Goal: Check status: Check status

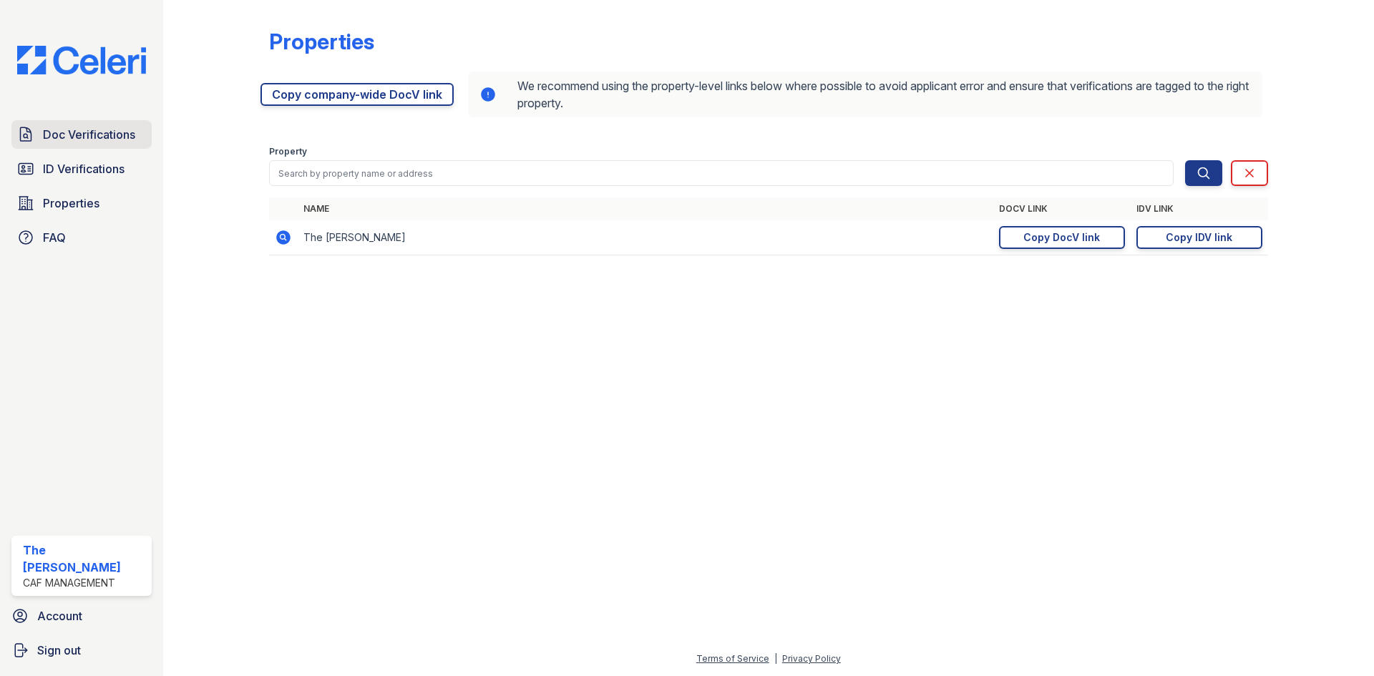
click at [82, 135] on span "Doc Verifications" at bounding box center [89, 134] width 92 height 17
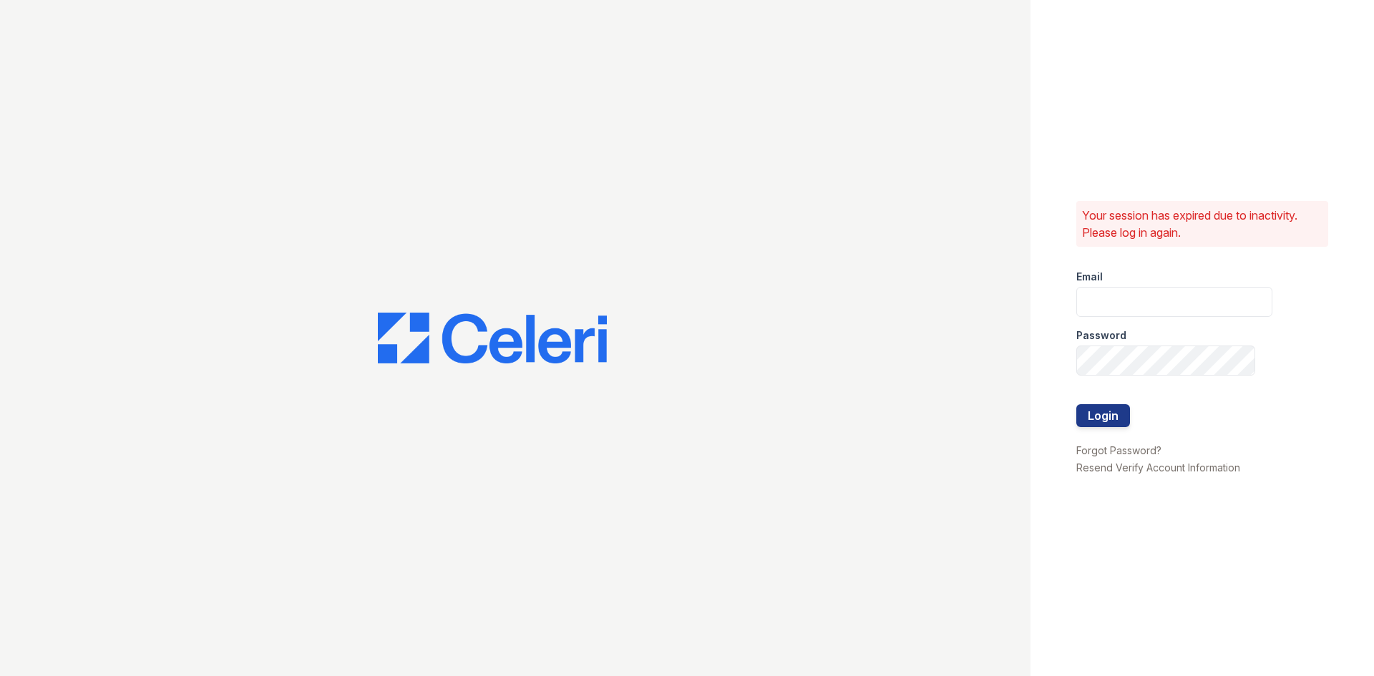
type input "[EMAIL_ADDRESS][DOMAIN_NAME]"
click at [1104, 414] on button "Login" at bounding box center [1103, 415] width 54 height 23
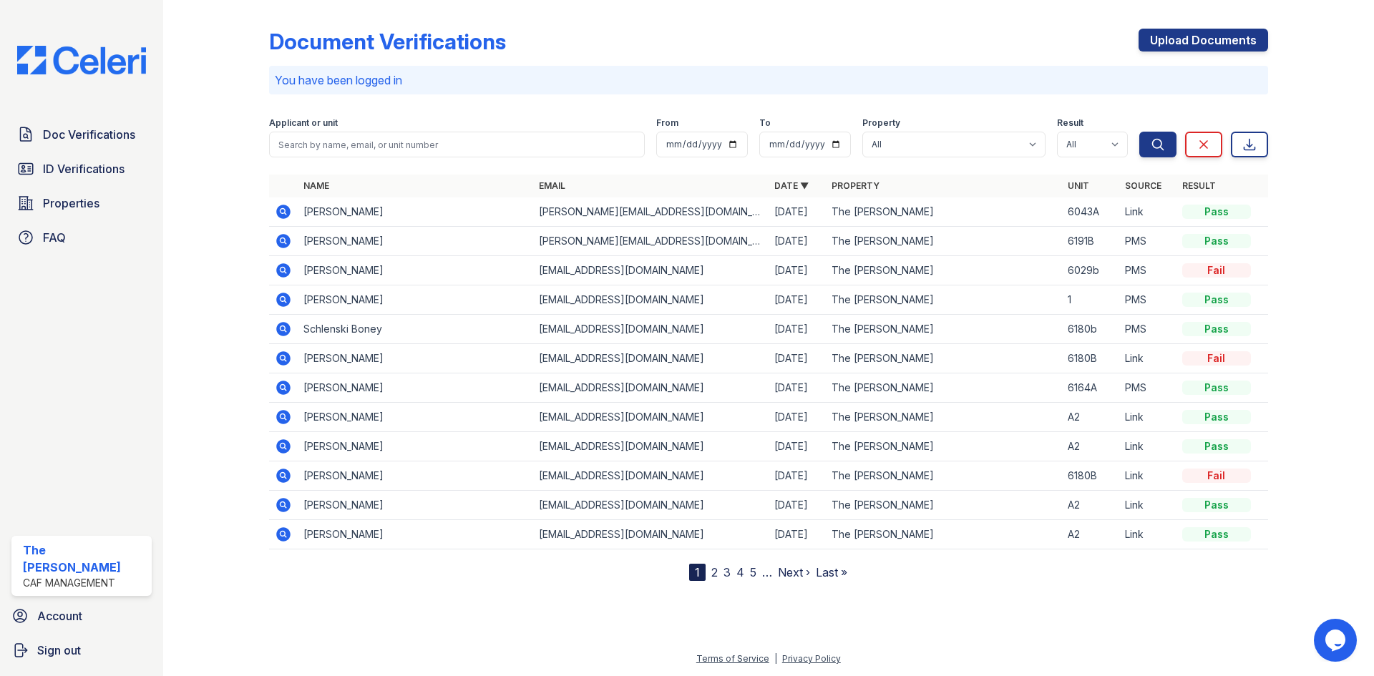
click at [281, 242] on icon at bounding box center [283, 241] width 17 height 17
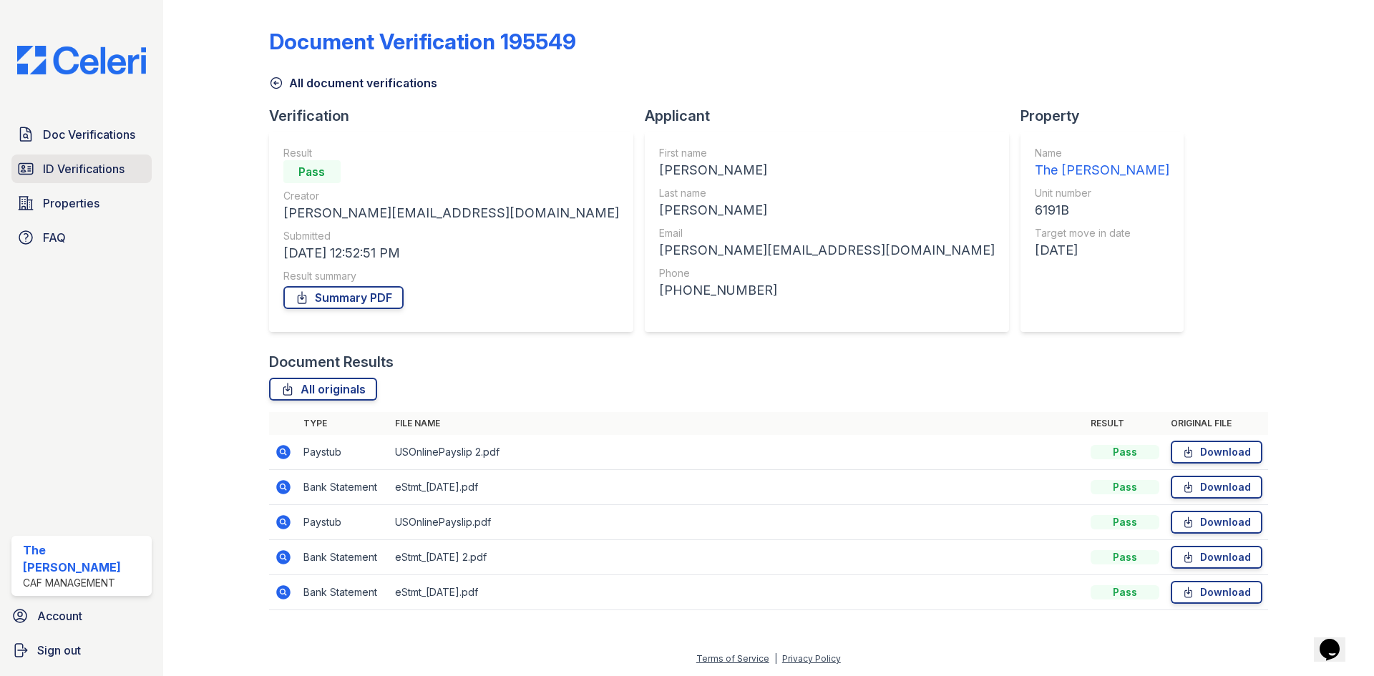
click at [88, 165] on span "ID Verifications" at bounding box center [84, 168] width 82 height 17
